Goal: Information Seeking & Learning: Check status

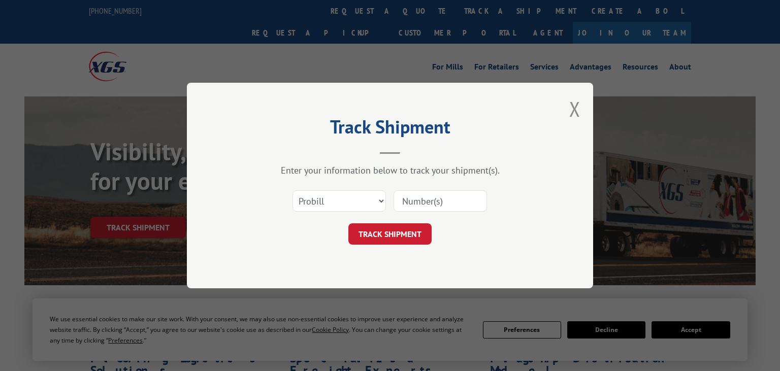
click at [420, 202] on input at bounding box center [440, 200] width 93 height 21
paste input "17547430"
type input "17547430"
click at [394, 235] on button "TRACK SHIPMENT" at bounding box center [389, 233] width 83 height 21
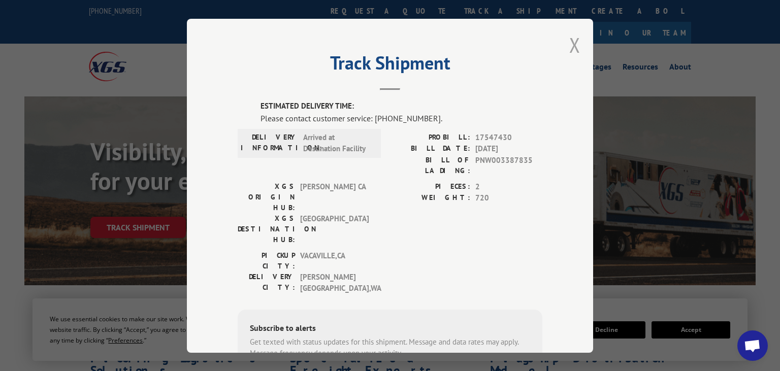
click at [573, 48] on button "Close modal" at bounding box center [574, 44] width 11 height 27
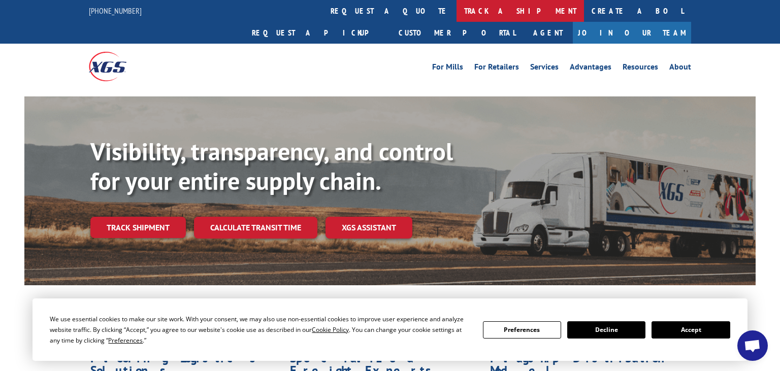
click at [456, 7] on link "track a shipment" at bounding box center [519, 11] width 127 height 22
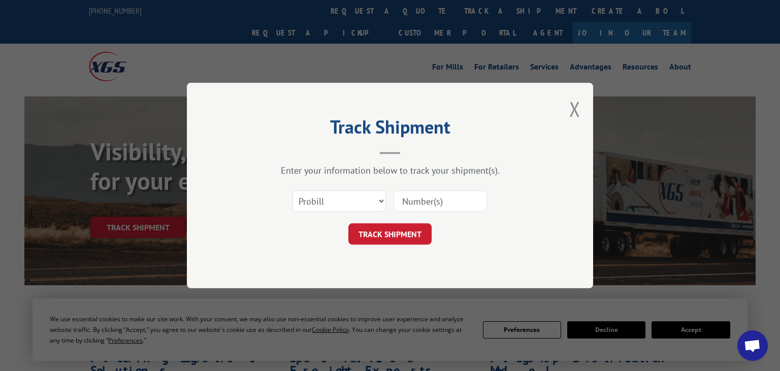
click at [425, 200] on input at bounding box center [440, 200] width 93 height 21
paste input "17547430"
type input "17547430"
click at [389, 233] on button "TRACK SHIPMENT" at bounding box center [389, 233] width 83 height 21
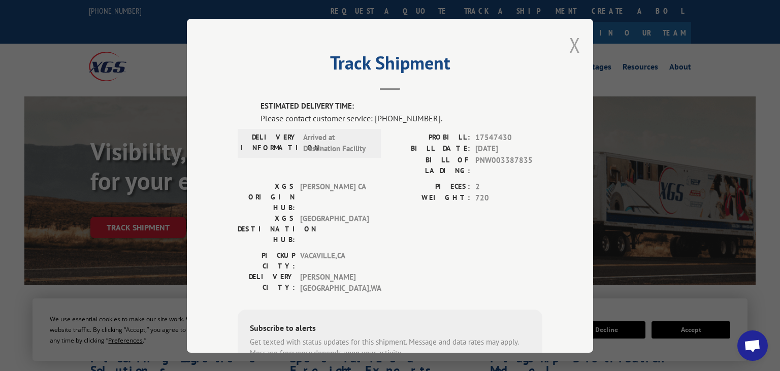
click at [572, 47] on button "Close modal" at bounding box center [574, 44] width 11 height 27
